Goal: Information Seeking & Learning: Learn about a topic

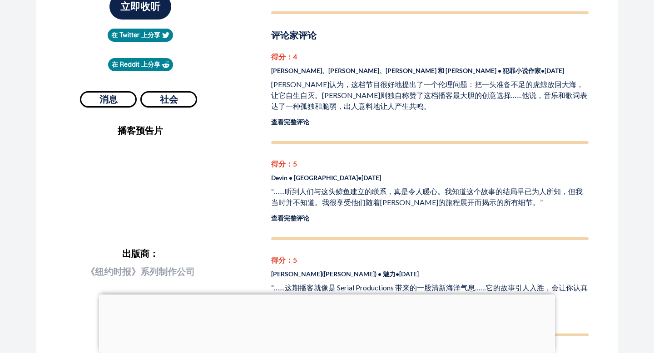
scroll to position [276, 0]
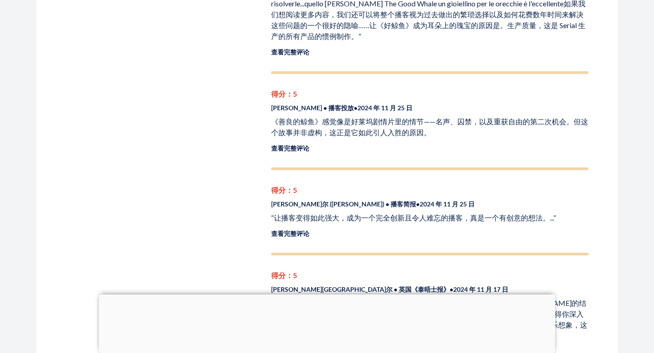
scroll to position [877, 0]
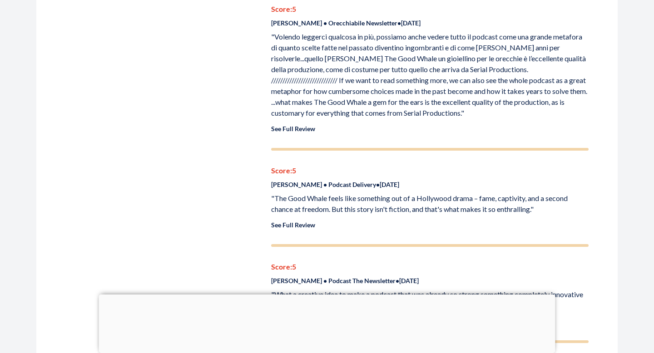
click at [340, 150] on div "Critic Reviews Score: 4 Rebecca Lavoie, Kevin Flynn, Lara Bricker & Toby Ball •…" at bounding box center [430, 6] width 318 height 1145
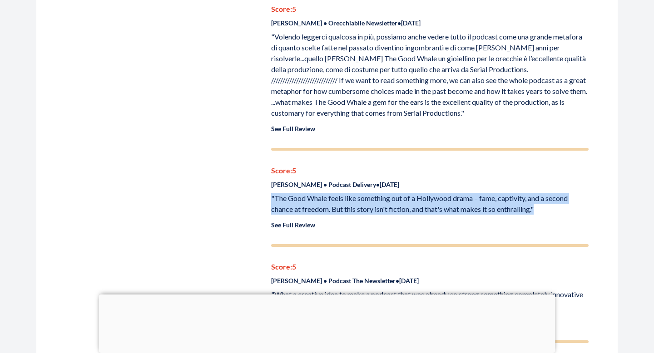
drag, startPoint x: 272, startPoint y: 186, endPoint x: 586, endPoint y: 198, distance: 314.6
click at [587, 198] on p ""The Good Whale feels like something out of a Hollywood drama – fame, captivity…" at bounding box center [430, 204] width 318 height 22
copy p ""The Good Whale feels like something out of a Hollywood drama – fame, captivity…"
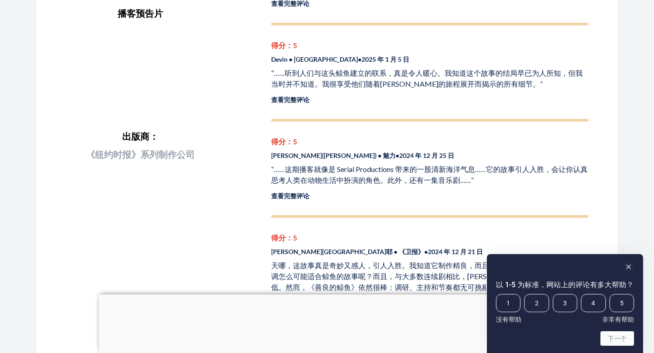
scroll to position [387, 0]
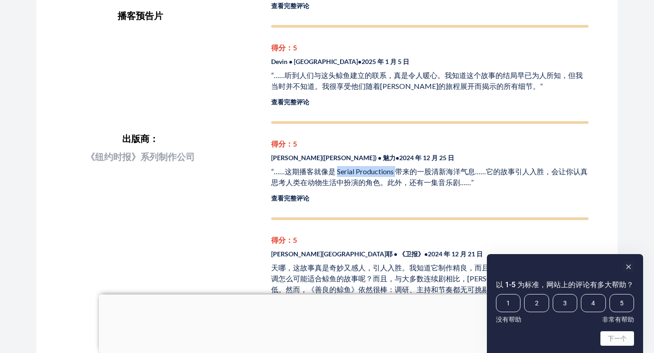
drag, startPoint x: 338, startPoint y: 163, endPoint x: 395, endPoint y: 160, distance: 57.3
click at [395, 167] on font "“……这期播客就像是 Serial Productions 带来的一股清新海洋气息……它的故事引人入胜，会让你认真思考人类在动物生活中扮演的角色。此外，还有一…" at bounding box center [429, 177] width 317 height 20
copy font "Serial Productions"
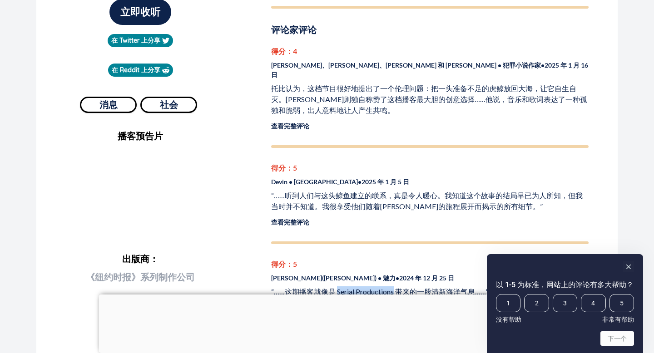
scroll to position [280, 0]
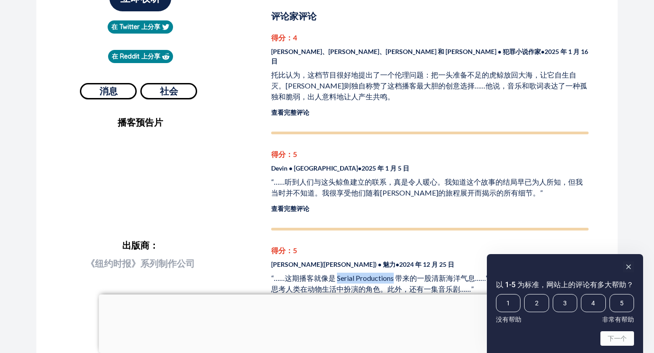
copy font "Serial Productions"
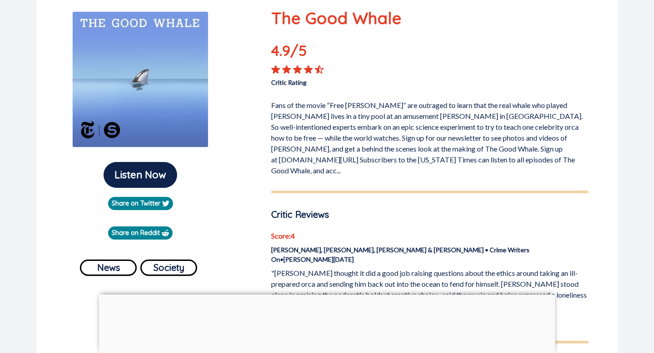
scroll to position [149, 0]
